Goal: Task Accomplishment & Management: Use online tool/utility

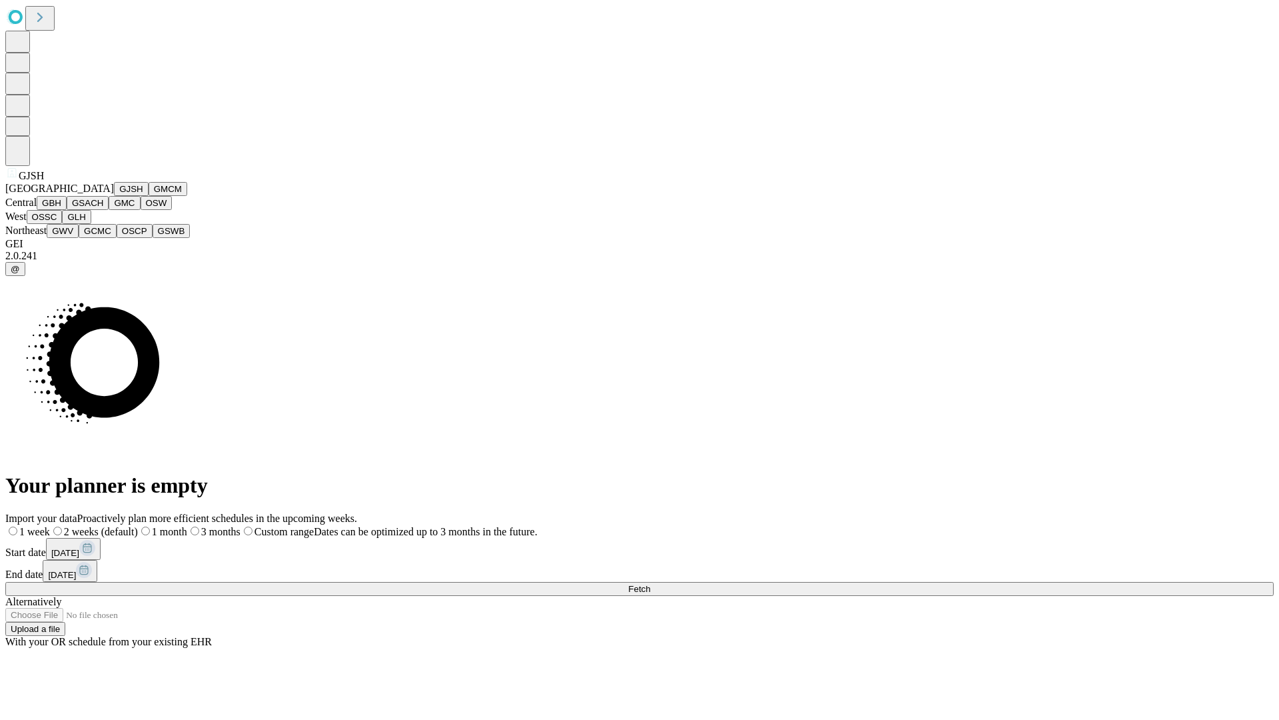
click at [114, 196] on button "GJSH" at bounding box center [131, 189] width 35 height 14
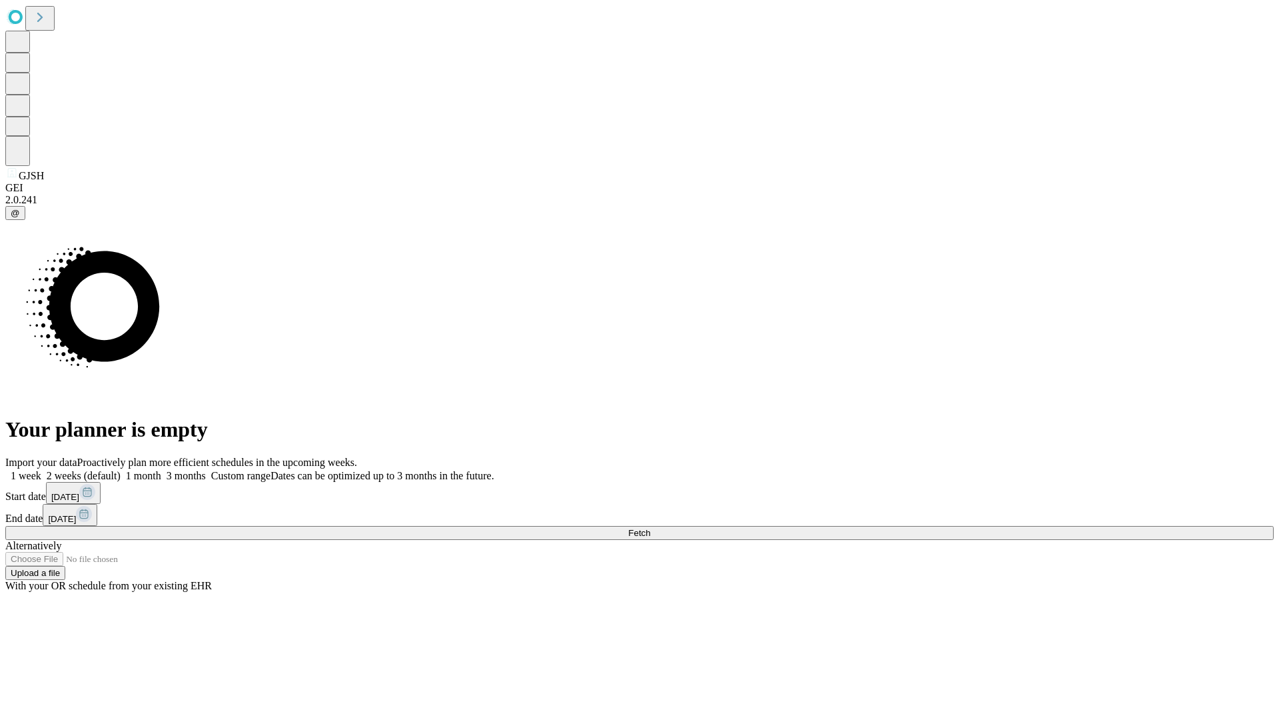
click at [41, 470] on label "1 week" at bounding box center [23, 475] width 36 height 11
click at [650, 528] on span "Fetch" at bounding box center [639, 533] width 22 height 10
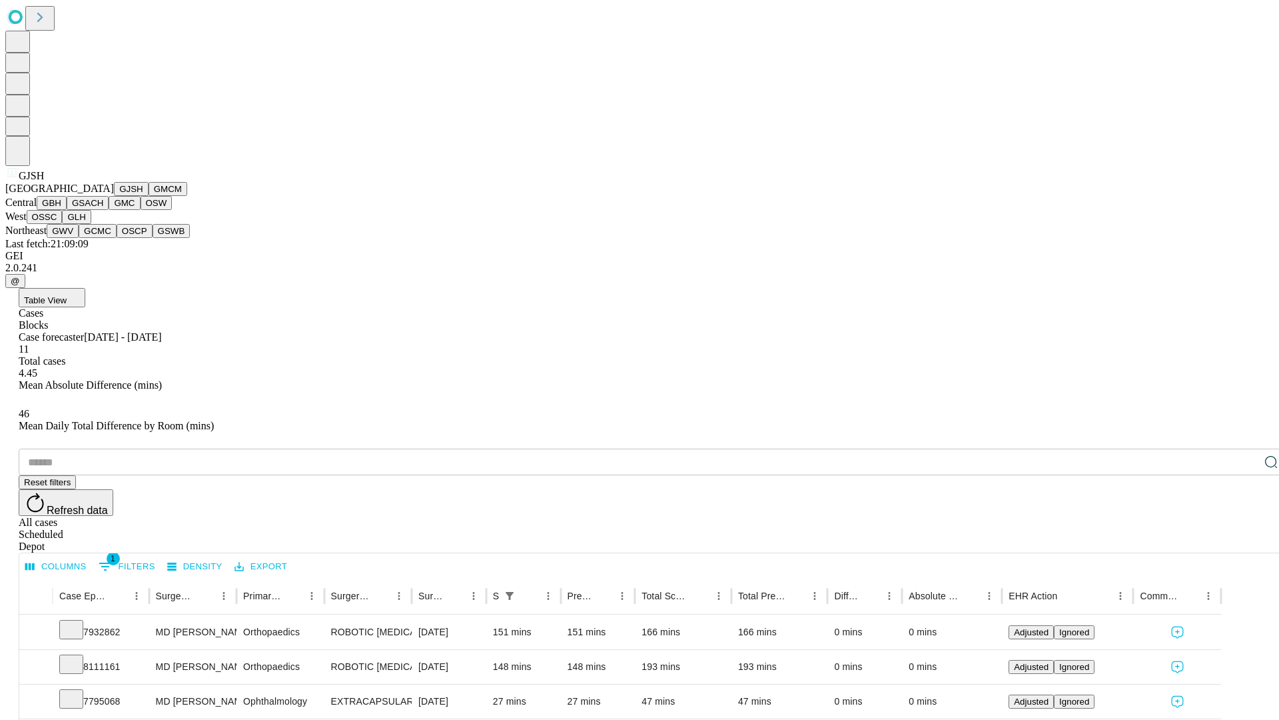
click at [149, 196] on button "GMCM" at bounding box center [168, 189] width 39 height 14
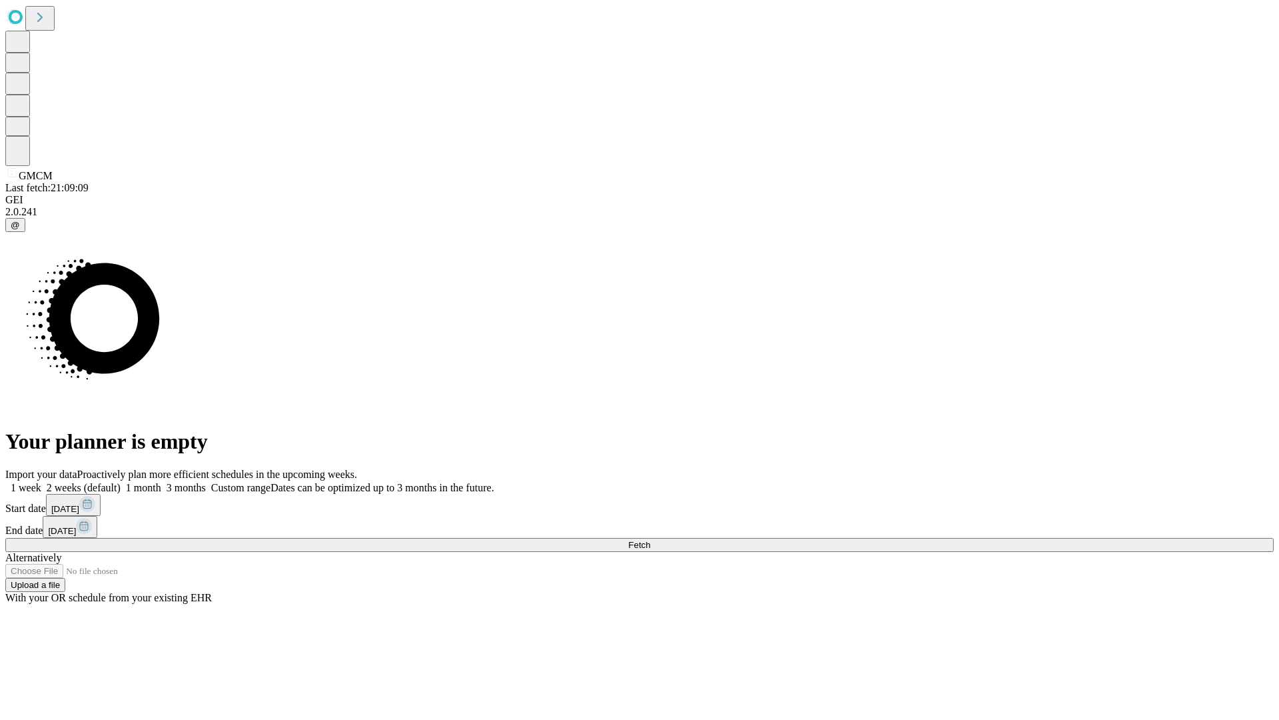
click at [41, 482] on label "1 week" at bounding box center [23, 487] width 36 height 11
click at [650, 540] on span "Fetch" at bounding box center [639, 545] width 22 height 10
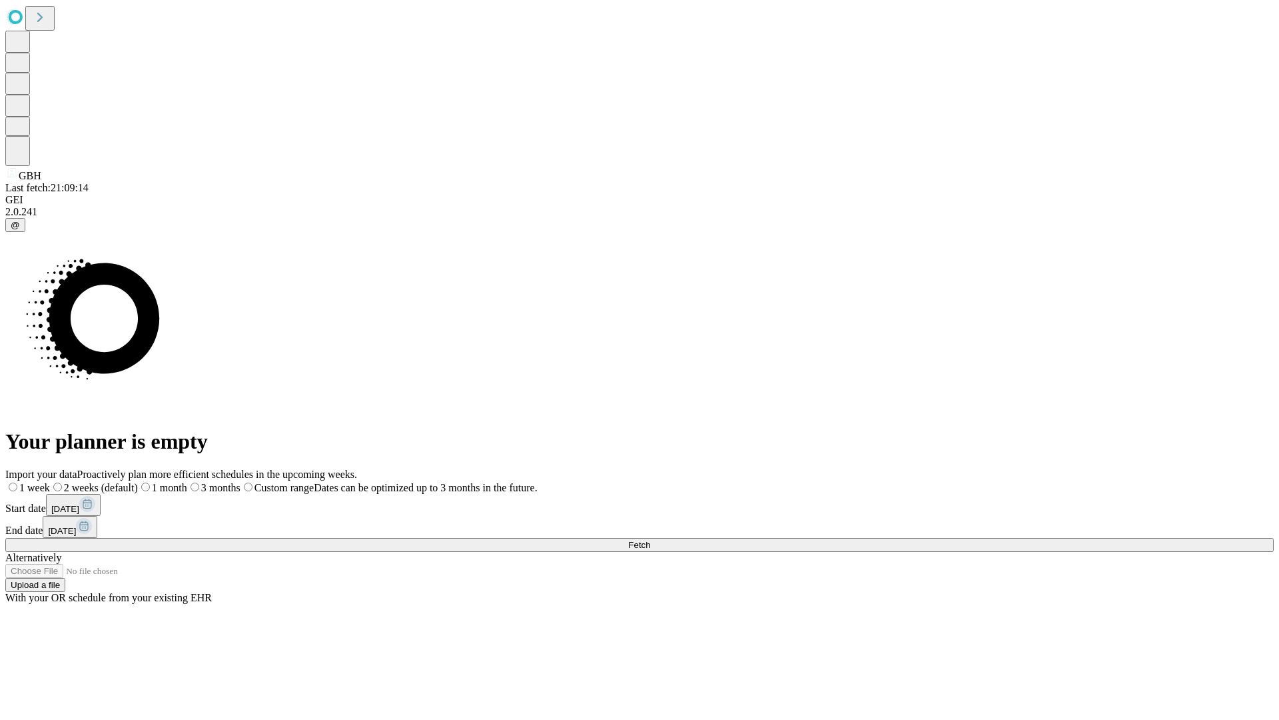
click at [650, 540] on span "Fetch" at bounding box center [639, 545] width 22 height 10
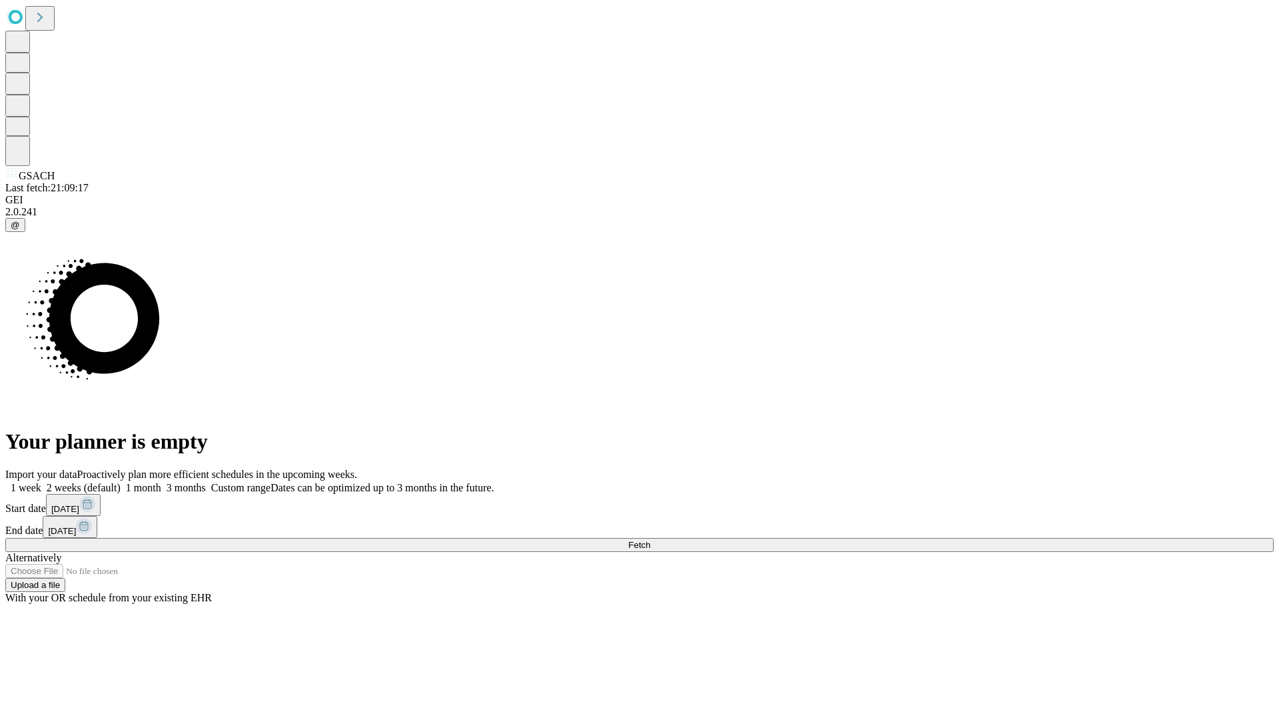
click at [41, 482] on label "1 week" at bounding box center [23, 487] width 36 height 11
click at [650, 540] on span "Fetch" at bounding box center [639, 545] width 22 height 10
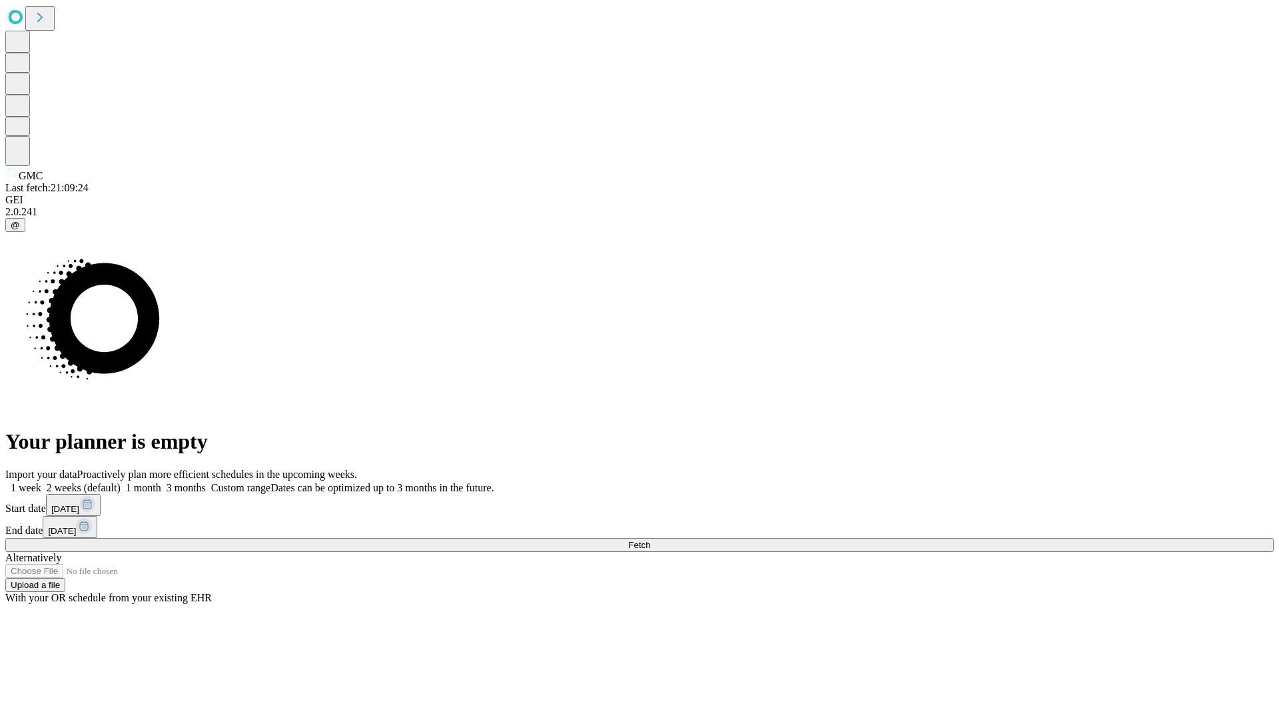
click at [650, 540] on span "Fetch" at bounding box center [639, 545] width 22 height 10
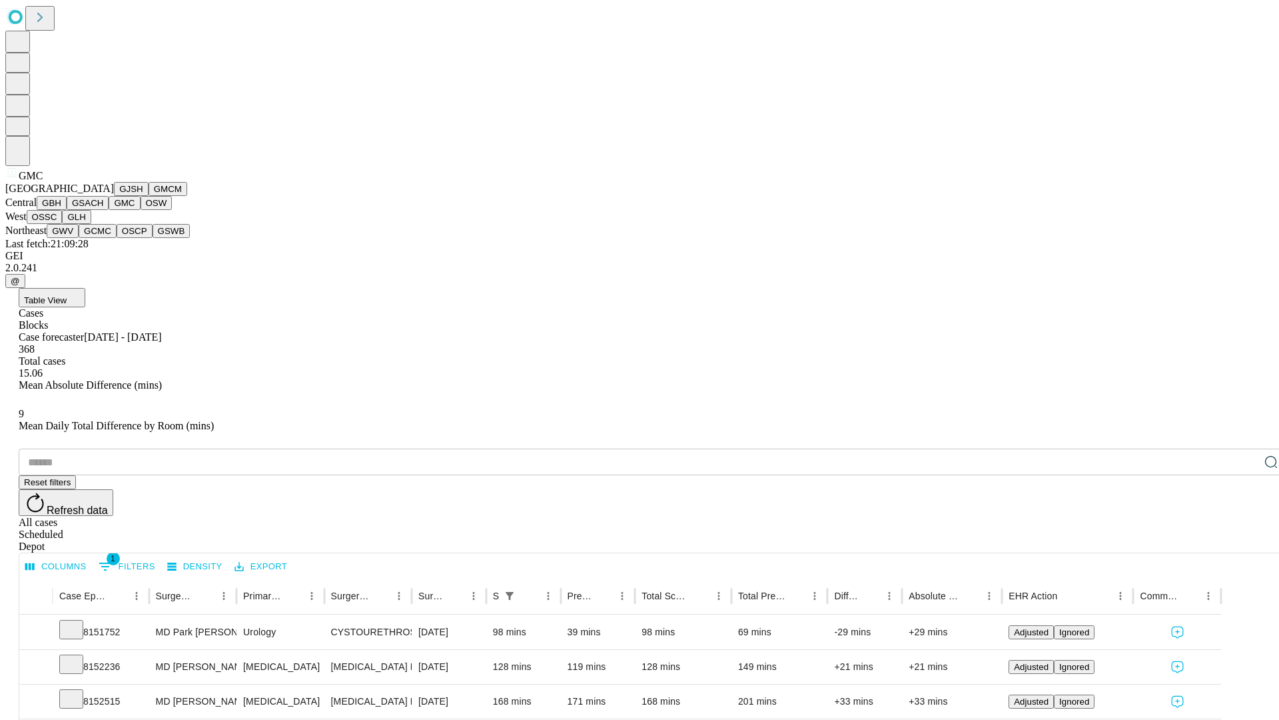
click at [141, 210] on button "OSW" at bounding box center [157, 203] width 32 height 14
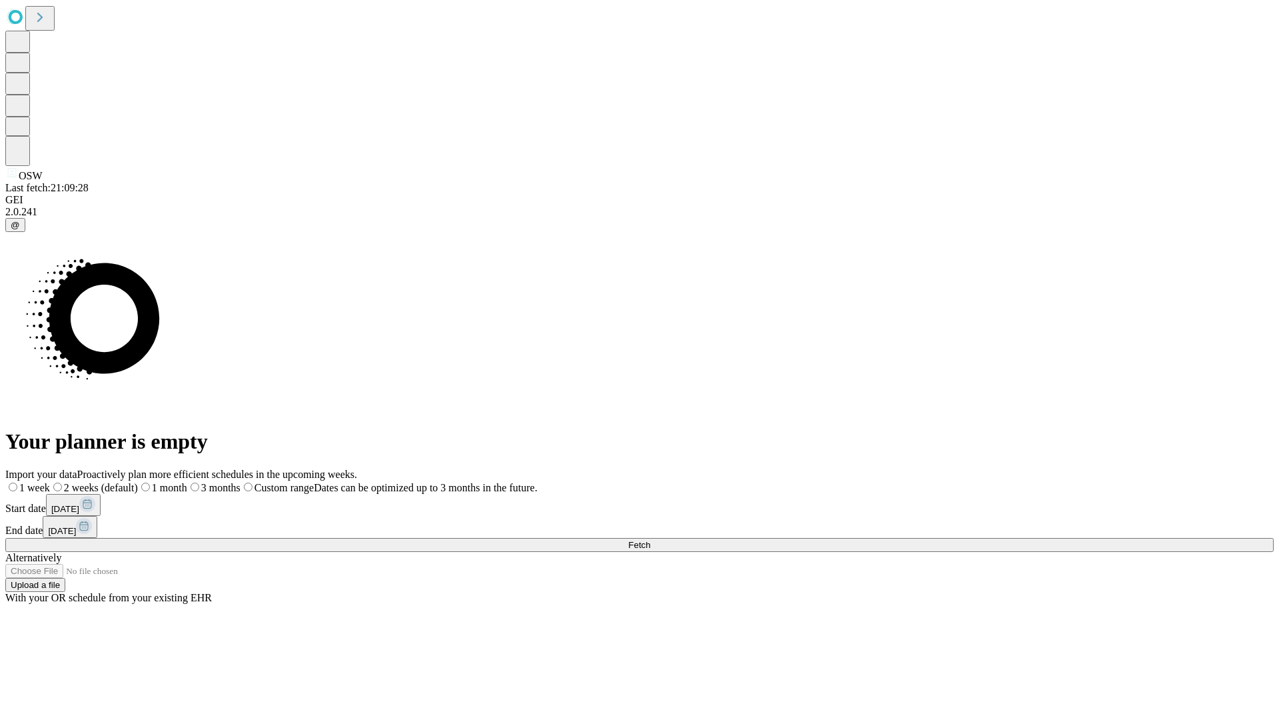
click at [650, 540] on span "Fetch" at bounding box center [639, 545] width 22 height 10
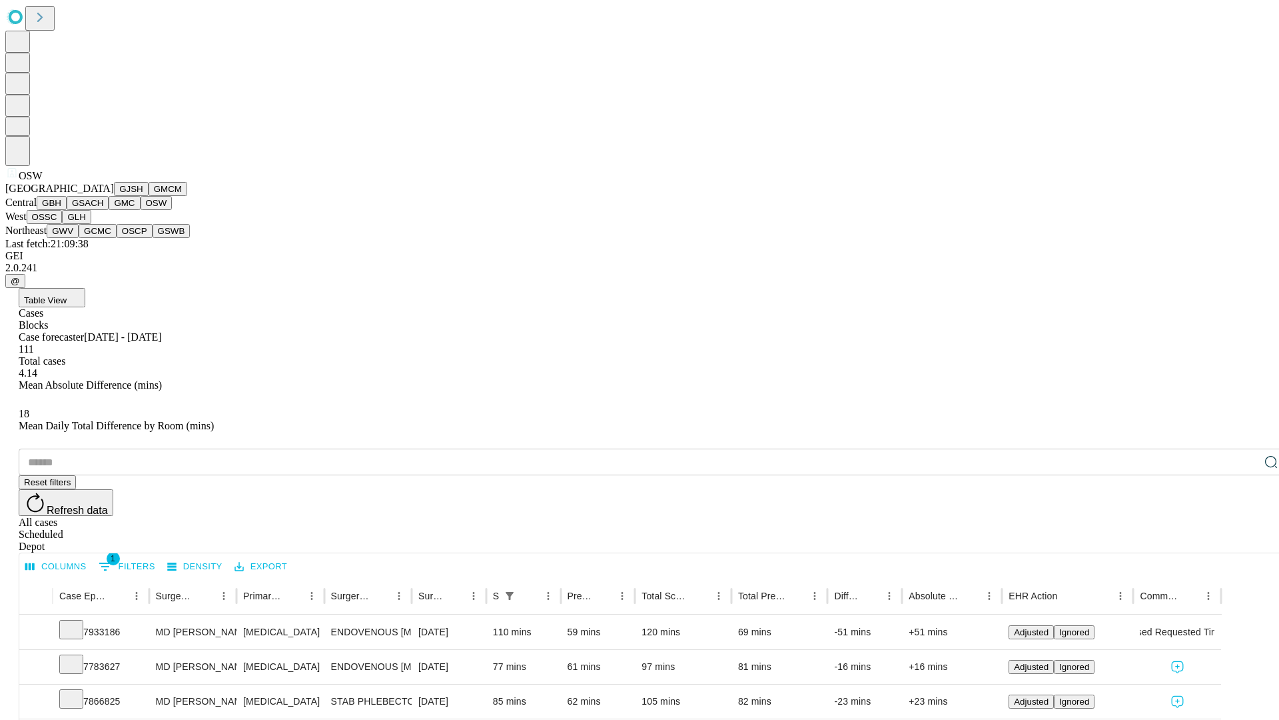
click at [63, 224] on button "OSSC" at bounding box center [45, 217] width 36 height 14
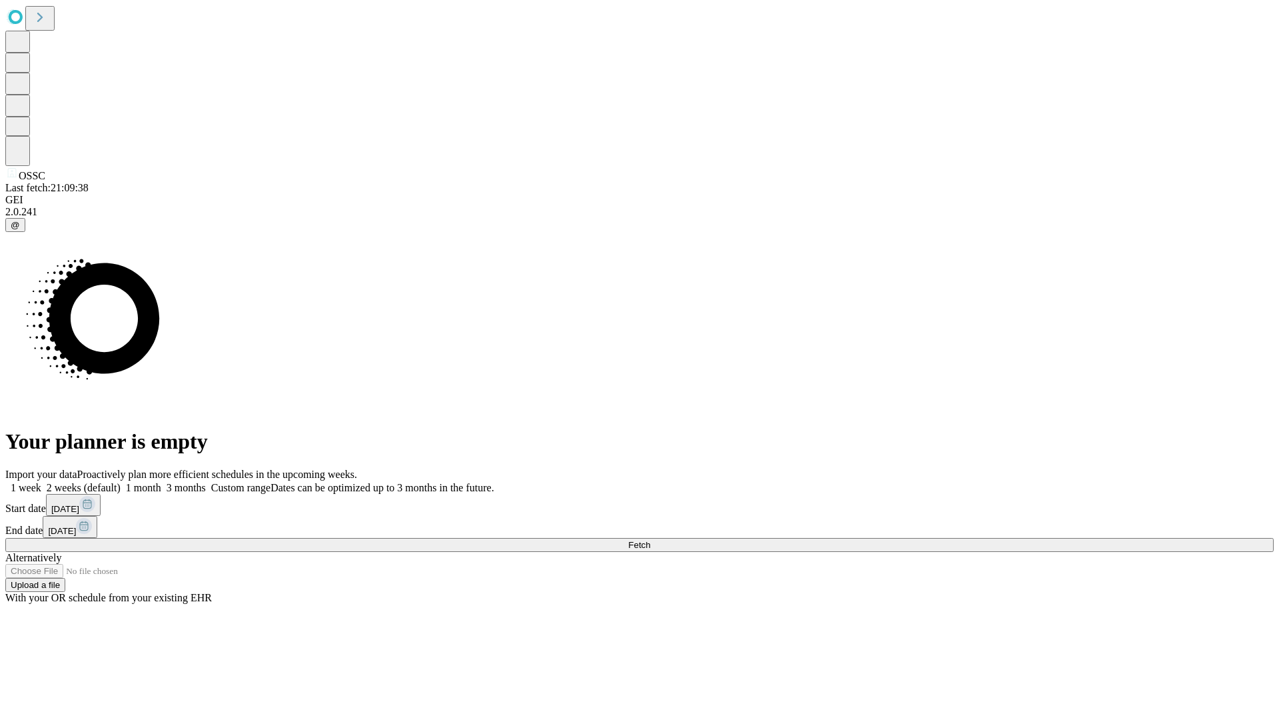
click at [41, 482] on label "1 week" at bounding box center [23, 487] width 36 height 11
click at [650, 540] on span "Fetch" at bounding box center [639, 545] width 22 height 10
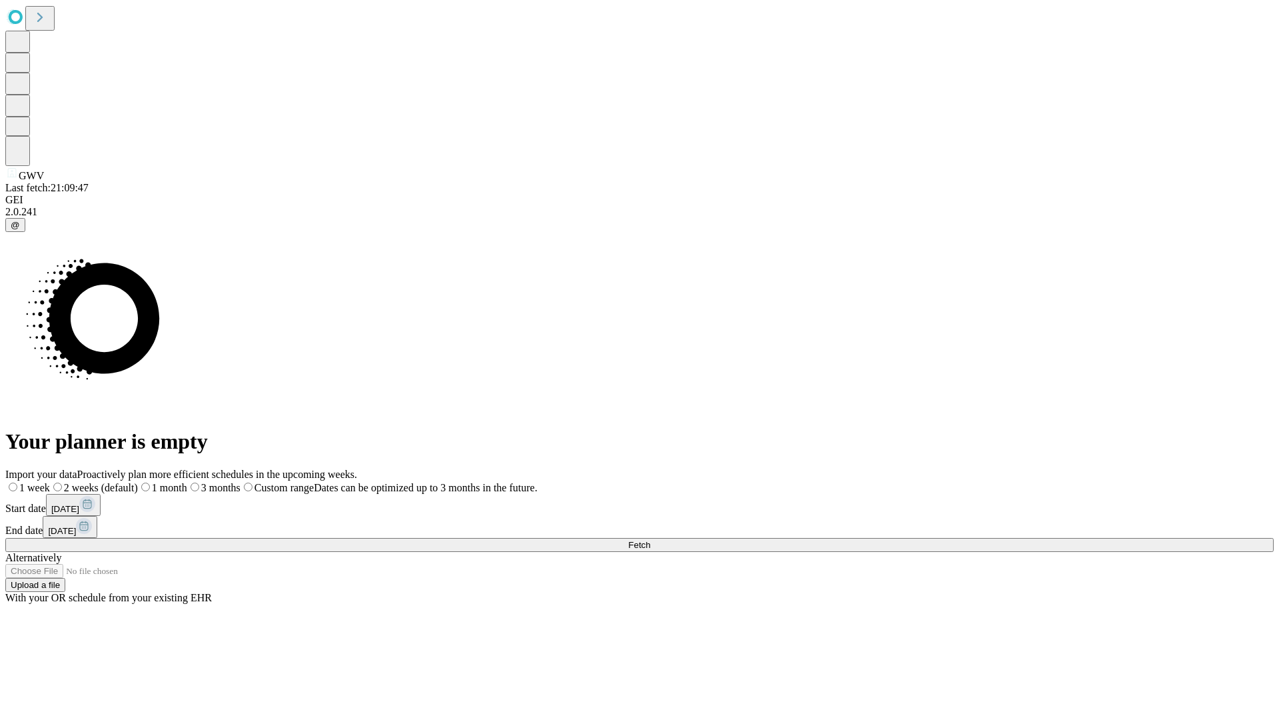
click at [50, 482] on label "1 week" at bounding box center [27, 487] width 45 height 11
click at [650, 540] on span "Fetch" at bounding box center [639, 545] width 22 height 10
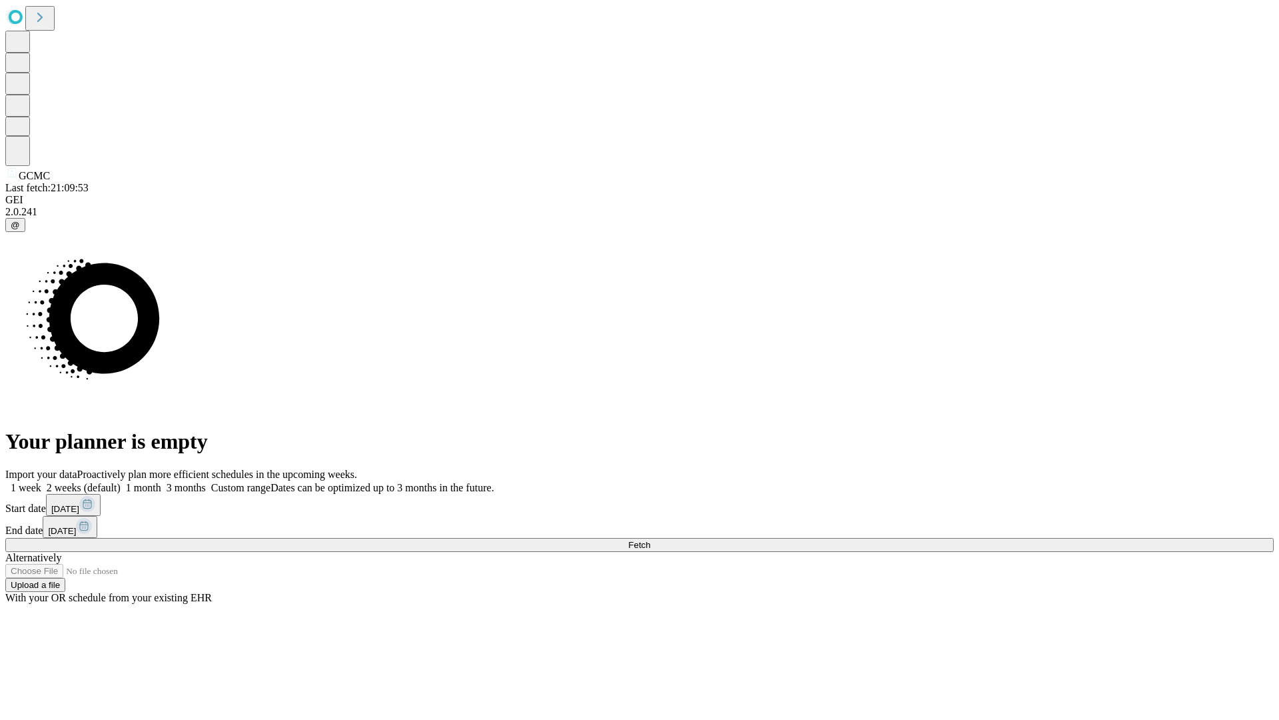
click at [41, 482] on label "1 week" at bounding box center [23, 487] width 36 height 11
click at [650, 540] on span "Fetch" at bounding box center [639, 545] width 22 height 10
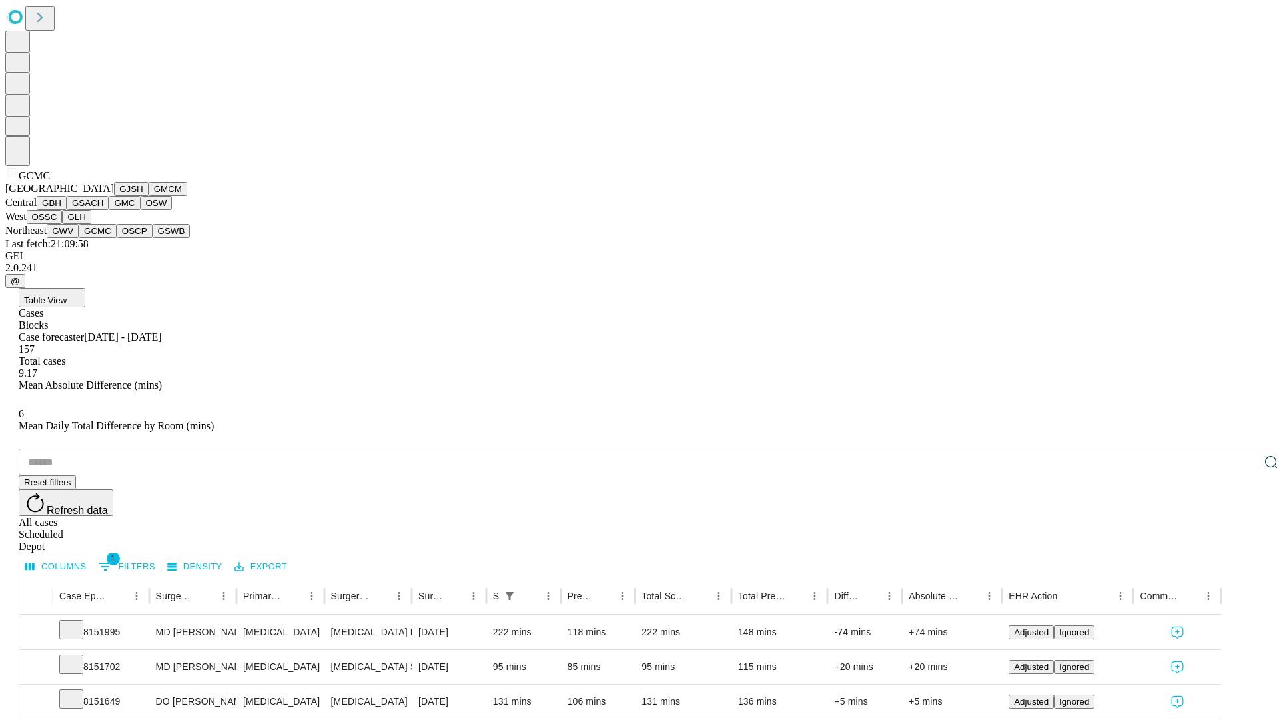
click at [117, 238] on button "OSCP" at bounding box center [135, 231] width 36 height 14
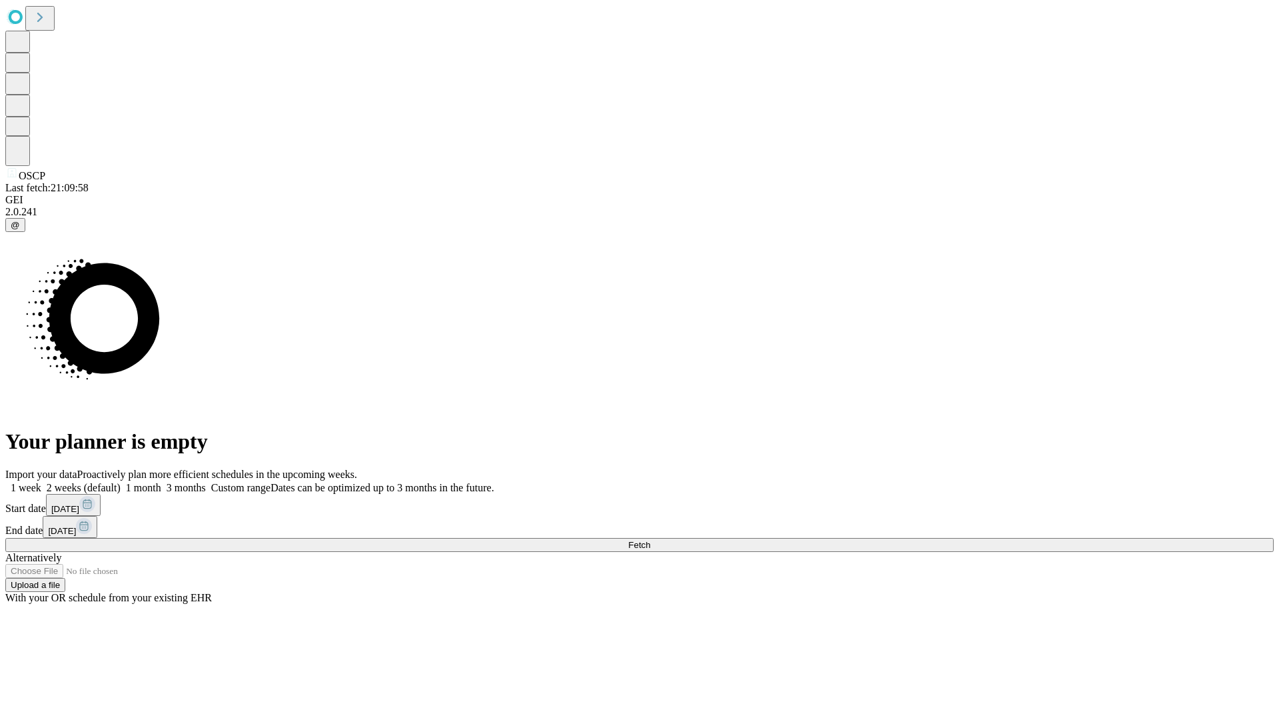
click at [41, 482] on label "1 week" at bounding box center [23, 487] width 36 height 11
click at [650, 540] on span "Fetch" at bounding box center [639, 545] width 22 height 10
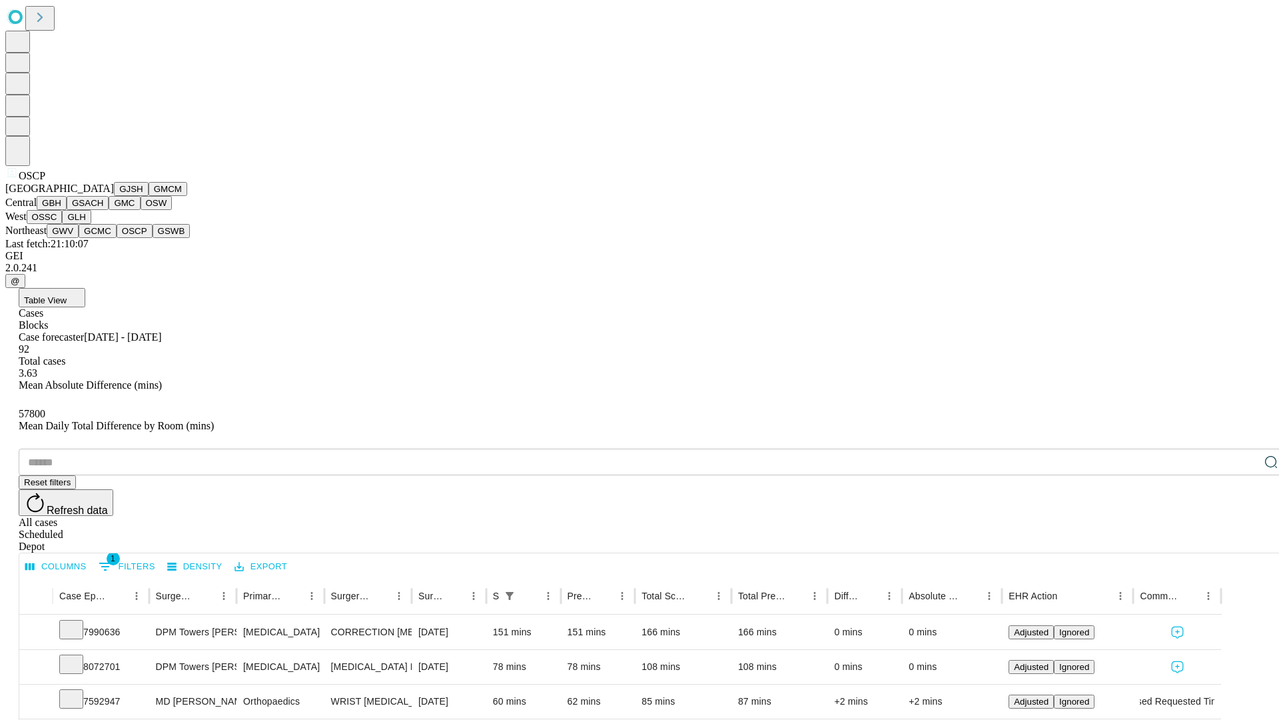
click at [153, 238] on button "GSWB" at bounding box center [172, 231] width 38 height 14
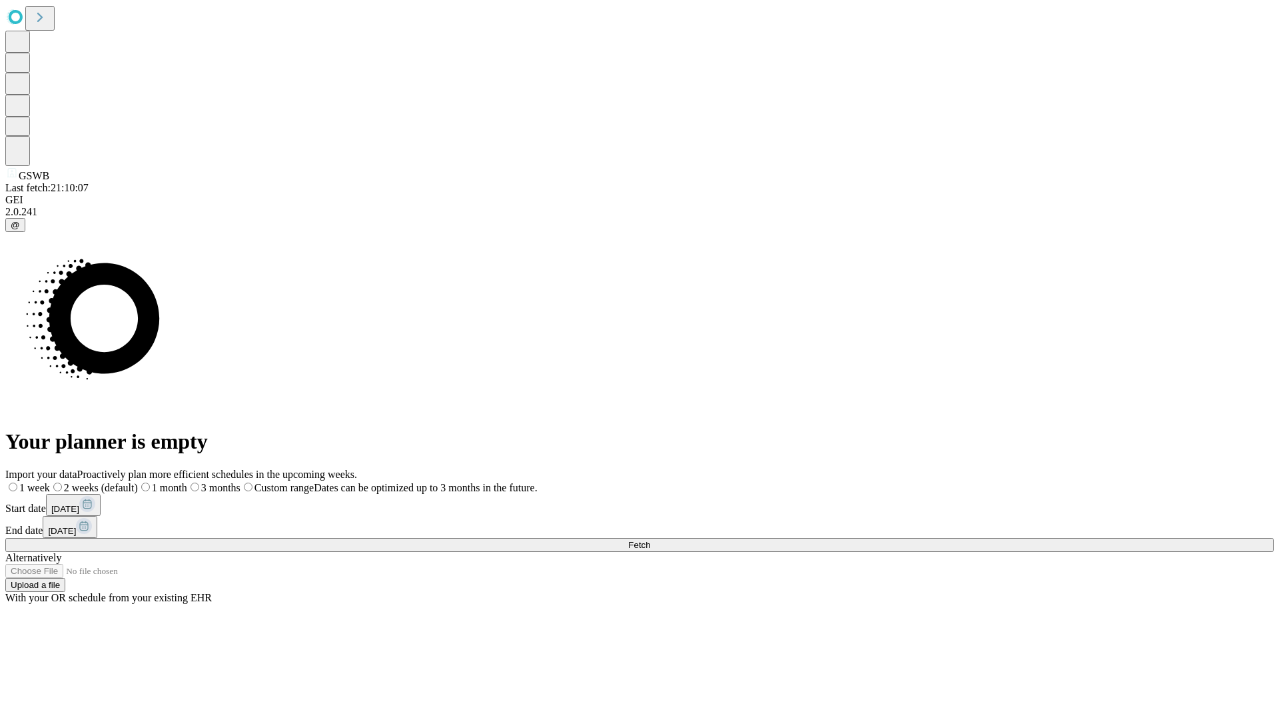
click at [50, 482] on label "1 week" at bounding box center [27, 487] width 45 height 11
click at [650, 540] on span "Fetch" at bounding box center [639, 545] width 22 height 10
